Goal: Task Accomplishment & Management: Use online tool/utility

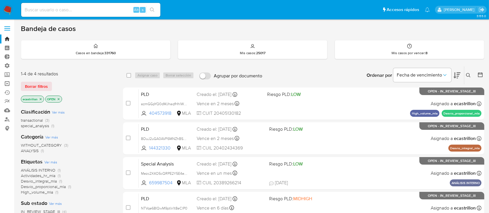
click at [5, 81] on link "Operaciones masivas" at bounding box center [34, 83] width 69 height 9
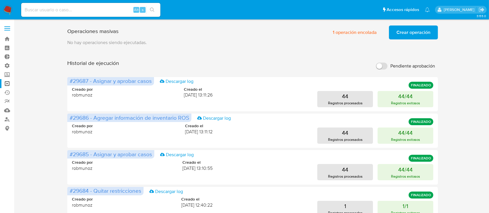
click at [402, 35] on span "Crear operación" at bounding box center [414, 32] width 34 height 13
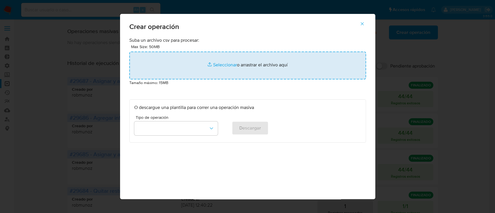
click at [271, 73] on input "file" at bounding box center [247, 66] width 237 height 28
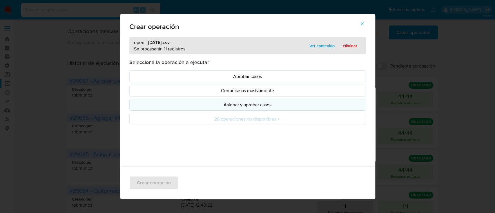
drag, startPoint x: 271, startPoint y: 73, endPoint x: 204, endPoint y: 102, distance: 72.9
click at [204, 102] on p "Asignar y aprobar casos" at bounding box center [247, 105] width 227 height 7
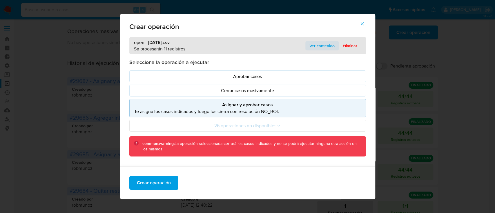
click at [316, 45] on span "Ver contenido" at bounding box center [322, 46] width 25 height 8
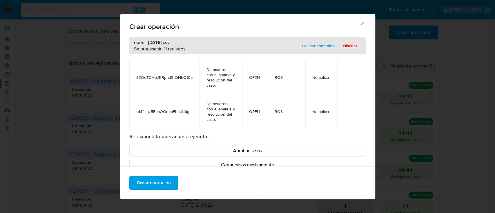
scroll to position [327, 0]
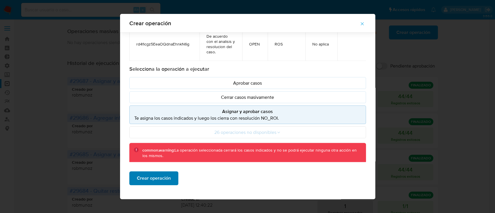
click at [159, 176] on span "Crear operación" at bounding box center [154, 178] width 34 height 13
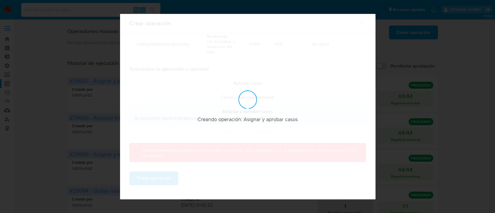
scroll to position [5, 0]
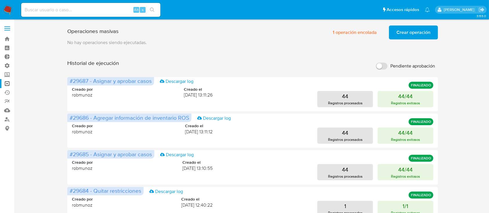
click at [418, 28] on span "Crear operación" at bounding box center [414, 32] width 34 height 13
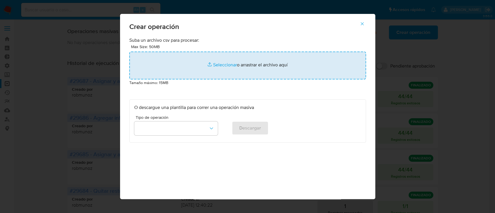
click at [246, 55] on input "file" at bounding box center [247, 66] width 237 height 28
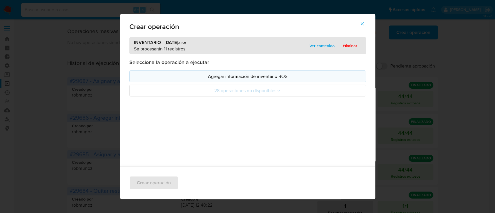
click at [138, 79] on p "Agregar información de inventario ROS" at bounding box center [247, 76] width 227 height 7
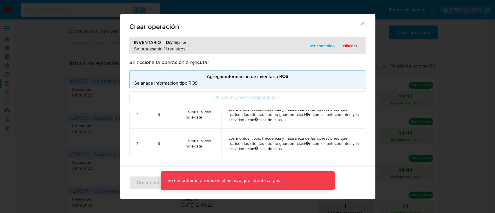
scroll to position [113, 0]
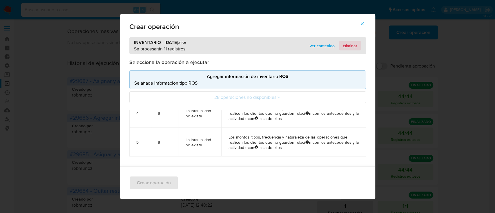
click at [347, 46] on span "Eliminar" at bounding box center [350, 46] width 15 height 8
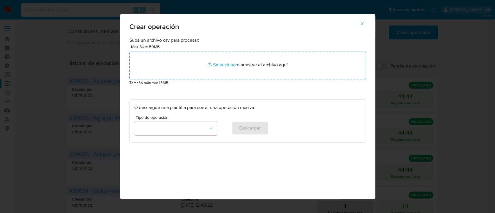
click at [365, 26] on span "button" at bounding box center [362, 23] width 5 height 13
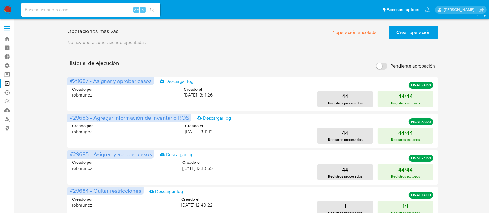
click at [397, 38] on span "Crear operación" at bounding box center [414, 32] width 34 height 13
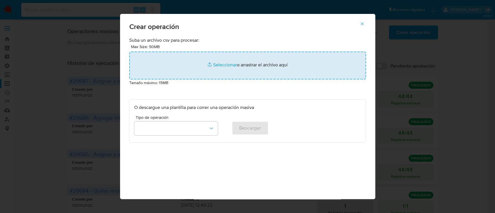
click at [211, 76] on input "file" at bounding box center [247, 66] width 237 height 28
type input "C:\fakepath\INVENTARIO - 22-08-2025.csv"
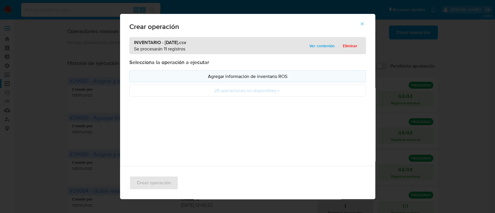
click at [178, 76] on p "Agregar información de inventario ROS" at bounding box center [247, 76] width 227 height 7
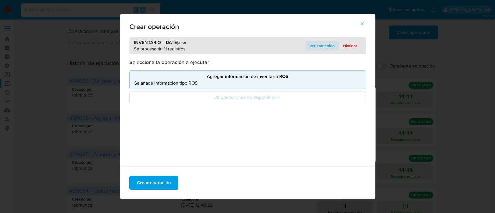
click at [315, 46] on span "Ver contenido" at bounding box center [322, 46] width 25 height 8
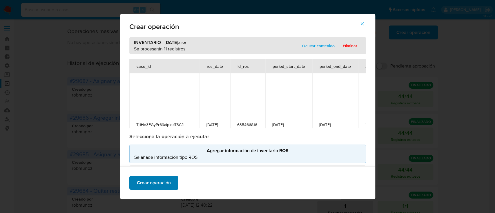
click at [161, 178] on span "Crear operación" at bounding box center [154, 183] width 34 height 13
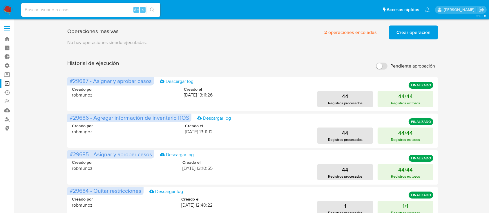
click at [417, 30] on span "Crear operación" at bounding box center [414, 32] width 34 height 13
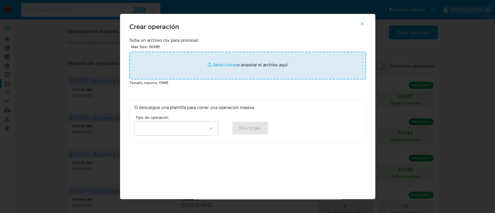
click at [231, 67] on input "file" at bounding box center [247, 66] width 237 height 28
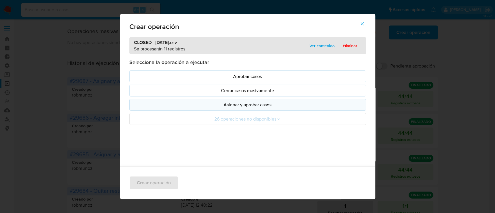
click at [151, 99] on button "Asignar y aprobar casos" at bounding box center [247, 105] width 237 height 12
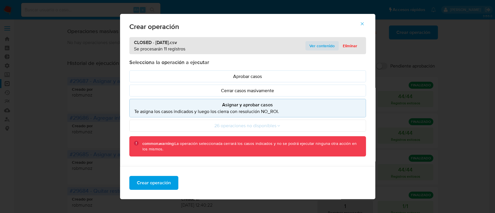
click at [327, 46] on span "Ver contenido" at bounding box center [322, 46] width 25 height 8
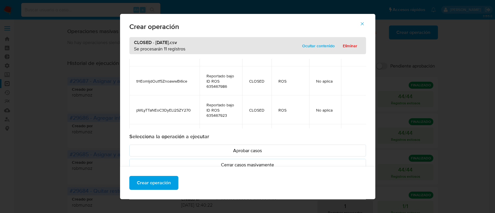
scroll to position [269, 0]
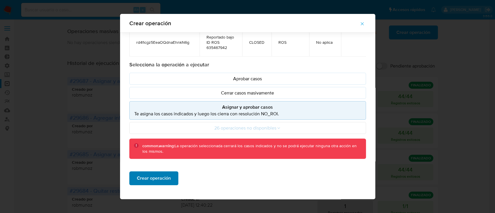
click at [168, 177] on button "Crear operación" at bounding box center [153, 178] width 49 height 14
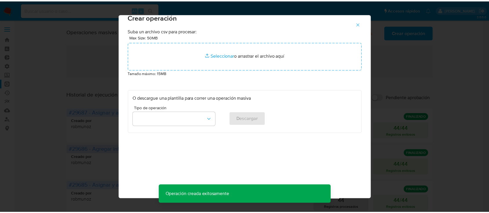
scroll to position [5, 0]
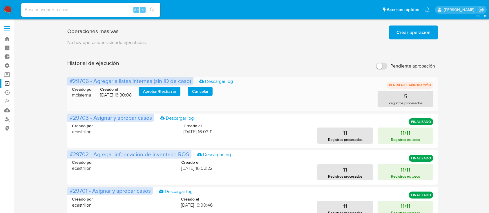
click at [165, 94] on span "Aprobar / Rechazar" at bounding box center [159, 91] width 33 height 8
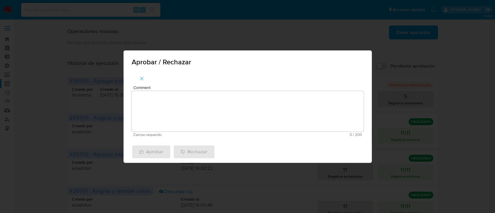
click at [165, 94] on textarea "Comment" at bounding box center [248, 111] width 232 height 41
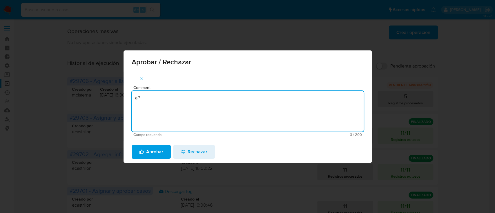
type textarea "a"
type textarea "Aprobado."
click at [158, 152] on span "Aprobar" at bounding box center [151, 152] width 24 height 13
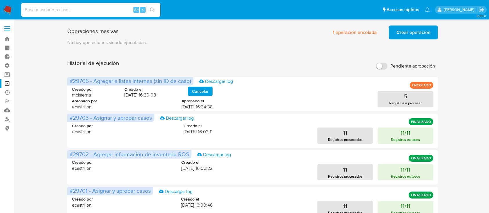
click at [102, 9] on input at bounding box center [90, 10] width 139 height 8
paste input "chHpteVuluuKpZcZymsLJtA8"
type input "chHpteVuluuKpZcZymsLJtA8"
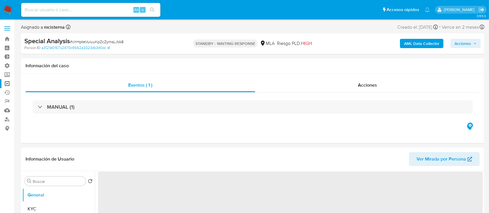
select select "10"
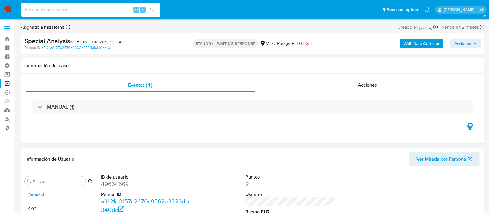
click at [81, 13] on input at bounding box center [90, 10] width 139 height 8
paste input "yQXquBpjkUfzIZKUNWUAuACl"
type input "yQXquBpjkUfzIZKUNWUAuACl"
click at [344, 86] on div "Acciones" at bounding box center [367, 85] width 225 height 14
select select "10"
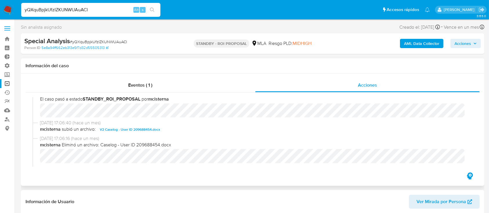
scroll to position [8, 0]
click at [124, 131] on span "V2 Caselog - User ID 209688454.docx" at bounding box center [130, 128] width 60 height 7
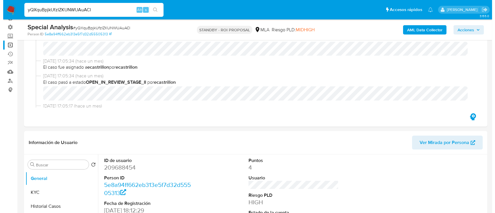
scroll to position [77, 0]
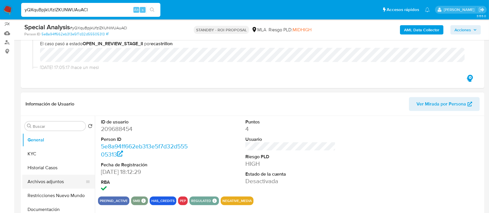
click at [44, 184] on button "Archivos adjuntos" at bounding box center [56, 182] width 68 height 14
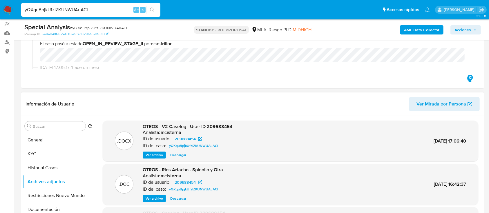
click at [153, 155] on span "Ver archivo" at bounding box center [154, 155] width 17 height 6
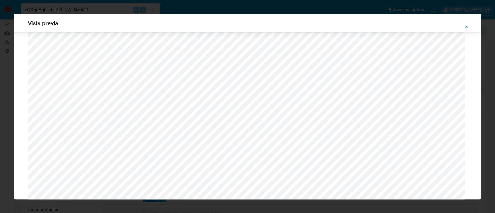
scroll to position [491, 0]
drag, startPoint x: 469, startPoint y: 27, endPoint x: 155, endPoint y: 23, distance: 313.3
click at [468, 27] on icon "Attachment preview" at bounding box center [466, 26] width 5 height 5
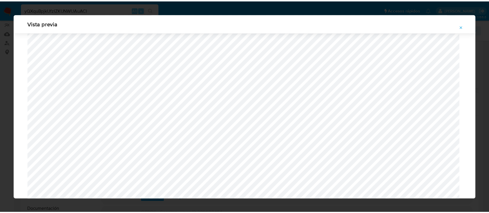
scroll to position [19, 0]
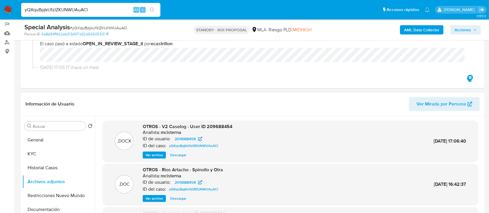
click at [124, 5] on div "yQXquBpjkUfzIZKUNWUAuACl Alt s" at bounding box center [90, 10] width 139 height 14
click at [124, 4] on div "yQXquBpjkUfzIZKUNWUAuACl Alt s" at bounding box center [90, 10] width 139 height 14
click at [110, 8] on input "yQXquBpjkUfzIZKUNWUAuACl" at bounding box center [90, 10] width 139 height 8
paste input "tHEomljdOutf5ZnoawwBi6ce"
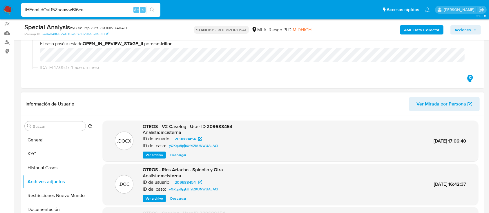
type input "tHEomljdOutf5ZnoawwBi6ce"
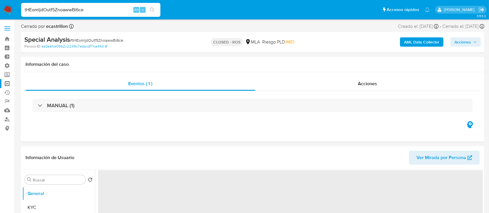
select select "10"
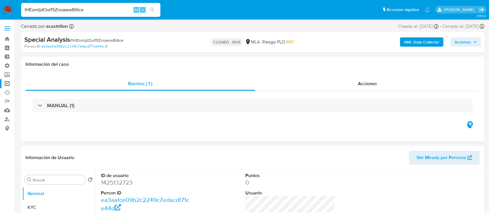
click at [96, 13] on input "tHEomljdOutf5ZnoawwBi6ce" at bounding box center [90, 10] width 139 height 8
paste input "Wiwh7e2sq9N1tFV5Ncf0GgwC"
type input "Wiwh7e2sq9N1tFV5Ncf0GgwC"
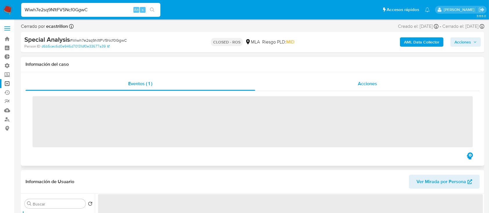
click at [285, 87] on div "Acciones" at bounding box center [367, 84] width 225 height 14
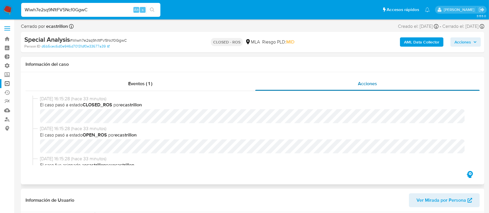
select select "10"
click at [96, 12] on input "Wiwh7e2sq9N1tFV5Ncf0GgwC" at bounding box center [90, 10] width 139 height 8
paste input "s7FlVUg40ZzcEJOqSaVSq7dW"
type input "s7FlVUg40ZzcEJOqSaVSq7dW"
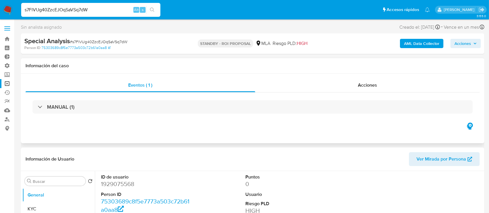
select select "10"
click at [7, 39] on link "Bandeja" at bounding box center [34, 39] width 69 height 9
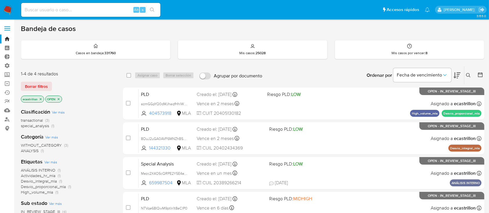
click at [469, 73] on icon at bounding box center [468, 75] width 4 height 4
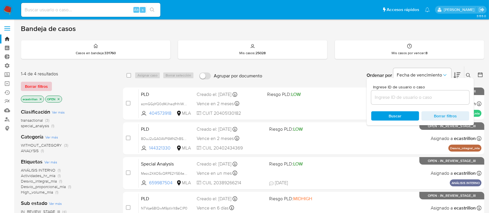
click at [42, 84] on span "Borrar filtros" at bounding box center [36, 86] width 23 height 8
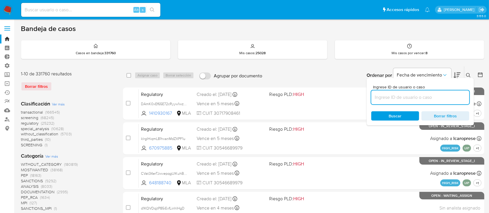
click at [420, 100] on input at bounding box center [420, 98] width 98 height 8
paste input "2415477103"
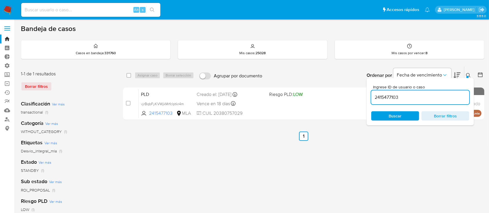
click at [469, 74] on icon at bounding box center [468, 75] width 5 height 5
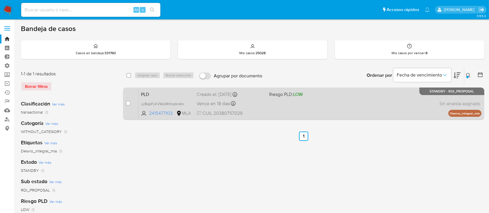
click at [289, 100] on div "PLD vjrBqbFyKVWjkMrfclptkr4m 2415477103 MLA Riesgo PLD: LOW Creado el: 12/06/20…" at bounding box center [310, 103] width 343 height 29
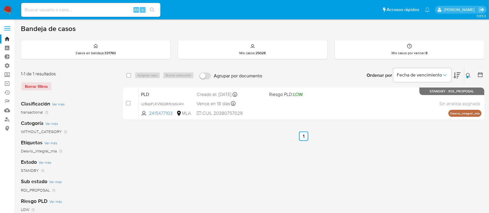
click at [467, 72] on button at bounding box center [469, 75] width 10 height 7
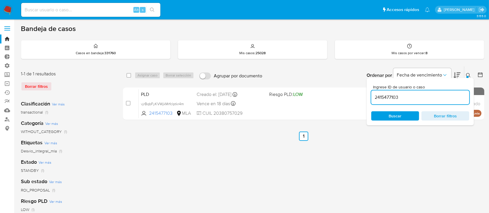
click at [440, 100] on input "2415477103" at bounding box center [420, 98] width 98 height 8
type input "703305533"
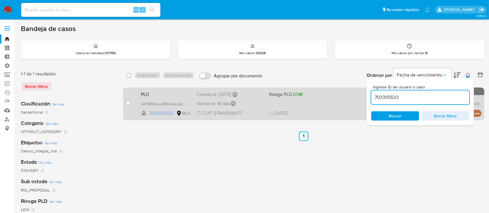
click at [329, 105] on div "PLD ABVEjMGwUjMB0teckpGynTgE 703305533 MLA Riesgo PLD: LOW Creado el: 12/06/202…" at bounding box center [310, 103] width 343 height 29
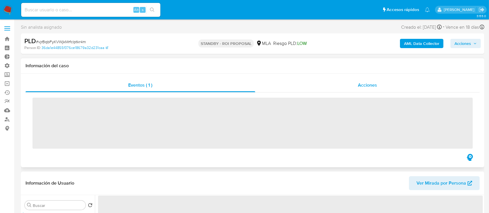
click at [360, 88] on div "Acciones" at bounding box center [367, 85] width 225 height 14
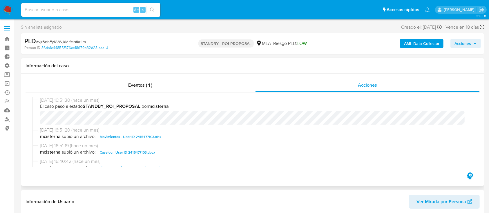
select select "10"
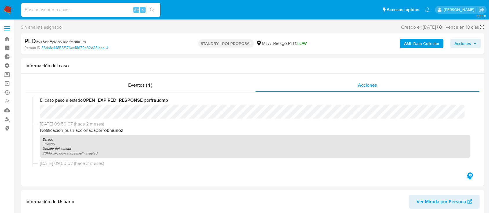
scroll to position [116, 0]
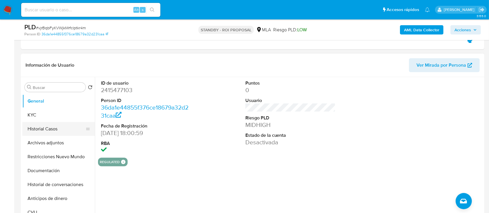
click at [56, 133] on button "Historial Casos" at bounding box center [56, 129] width 68 height 14
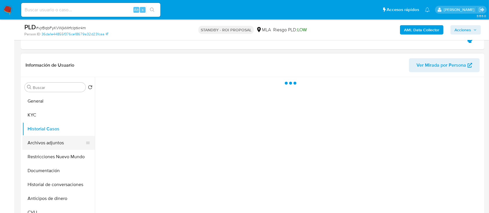
click at [58, 142] on button "Archivos adjuntos" at bounding box center [56, 143] width 68 height 14
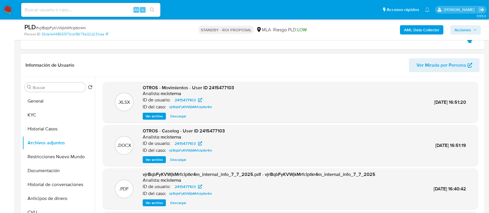
click at [252, 56] on div "Información de Usuario Ver Mirada por Persona" at bounding box center [253, 65] width 464 height 23
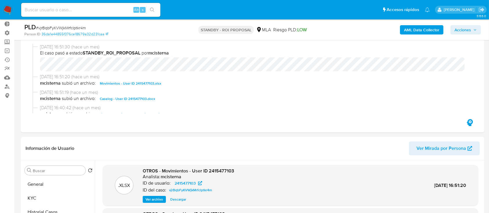
scroll to position [77, 0]
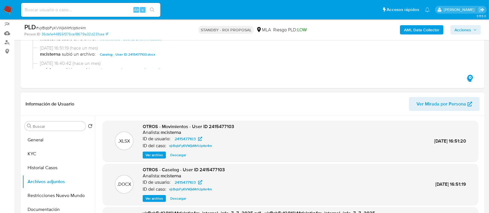
click at [174, 196] on span "Descargar" at bounding box center [178, 199] width 16 height 6
click at [76, 26] on span "# vjrBqbFyKVWjkMrfclptkr4m" at bounding box center [61, 28] width 50 height 6
copy span "vjrBqbFyKVWjkMrfclptkr4m"
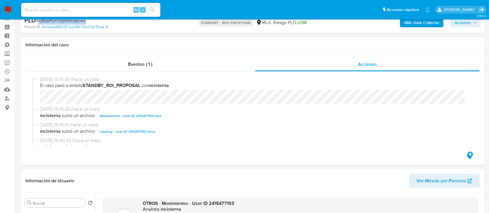
scroll to position [0, 0]
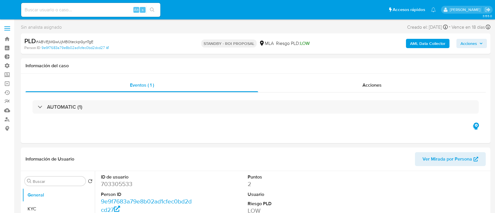
select select "10"
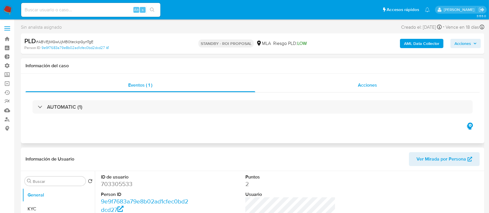
click at [279, 92] on div "Acciones" at bounding box center [367, 85] width 225 height 14
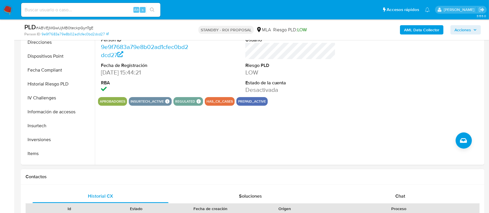
scroll to position [116, 0]
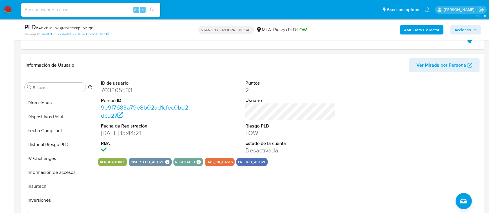
click at [118, 92] on dd "703305533" at bounding box center [146, 90] width 91 height 8
drag, startPoint x: 96, startPoint y: 86, endPoint x: 119, endPoint y: 92, distance: 23.3
click at [119, 92] on dd "703305533" at bounding box center [146, 90] width 91 height 8
copy dd "703305533"
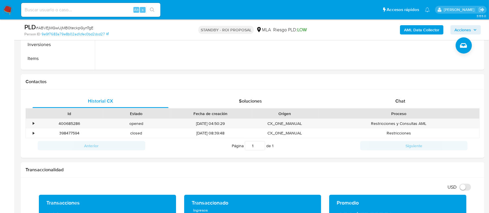
scroll to position [272, 0]
